Goal: Task Accomplishment & Management: Complete application form

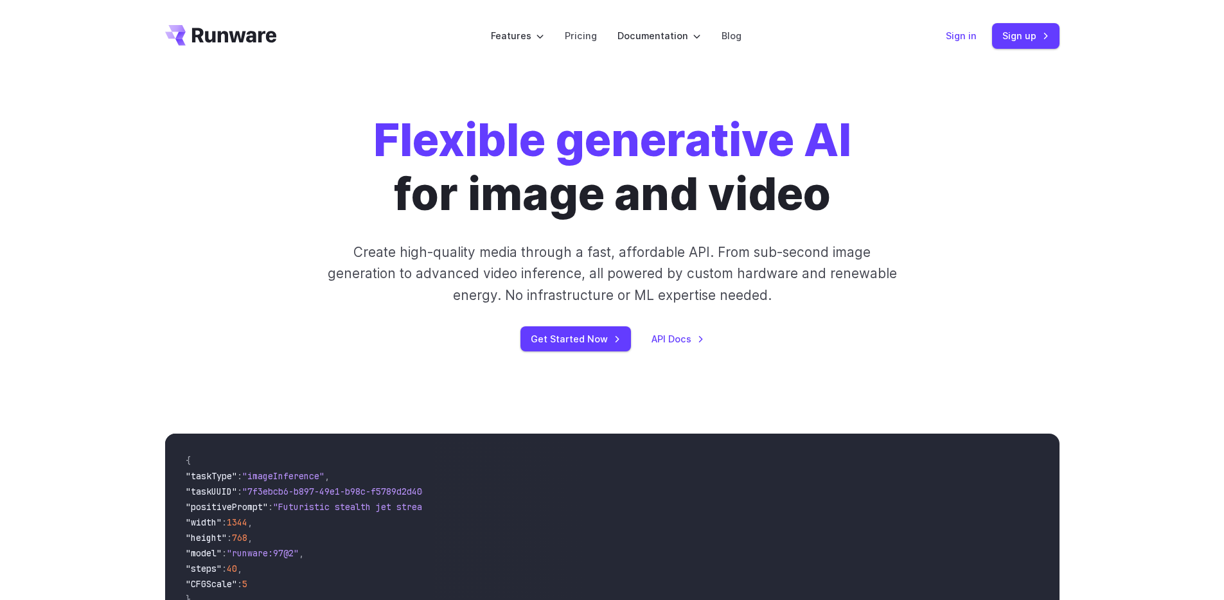
click at [952, 38] on link "Sign in" at bounding box center [961, 35] width 31 height 15
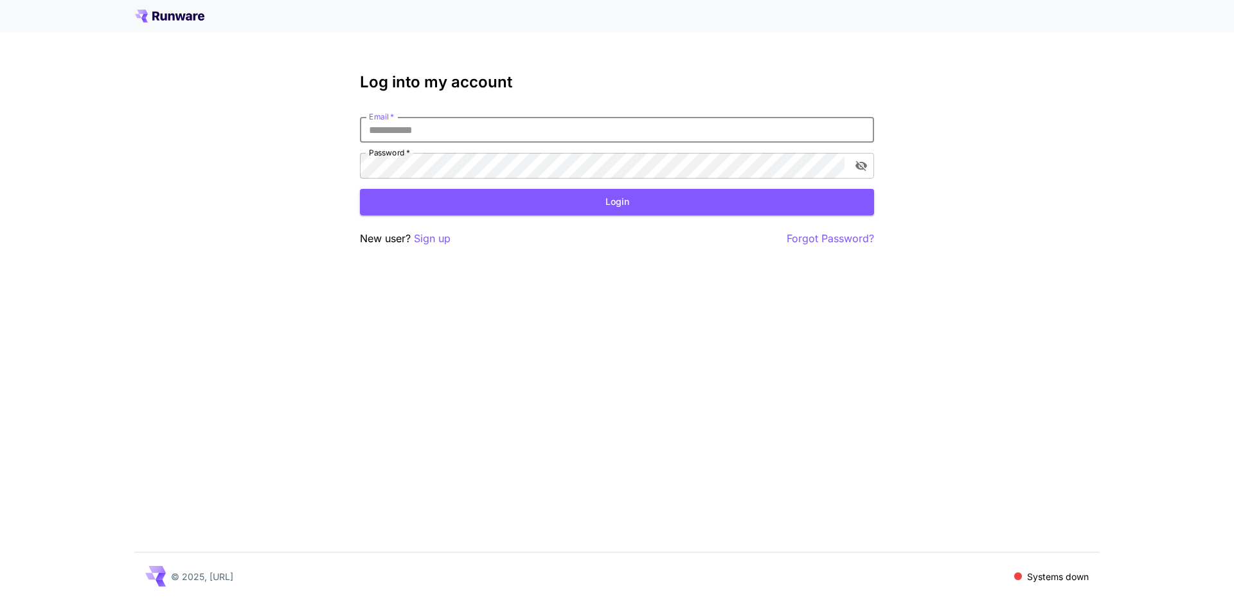
click at [301, 80] on div "Log into my account Email   * Email   * Password   * Password   * Login New use…" at bounding box center [617, 300] width 1234 height 600
click at [443, 238] on p "Sign up" at bounding box center [432, 239] width 37 height 16
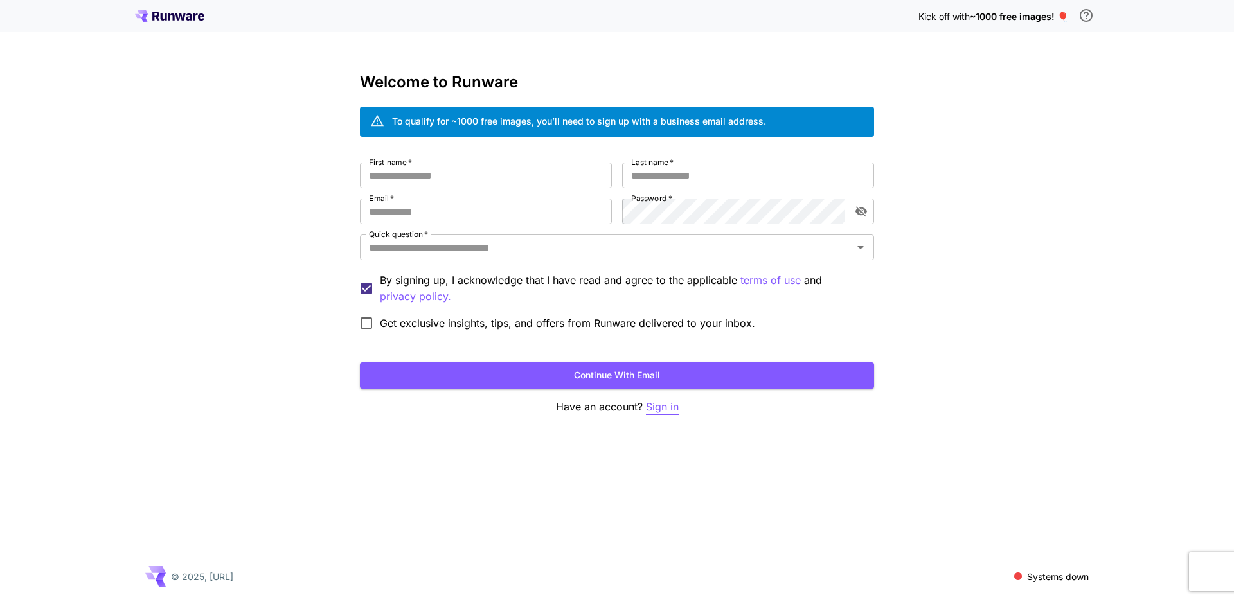
click at [669, 405] on p "Sign in" at bounding box center [662, 407] width 33 height 16
